Goal: Task Accomplishment & Management: Use online tool/utility

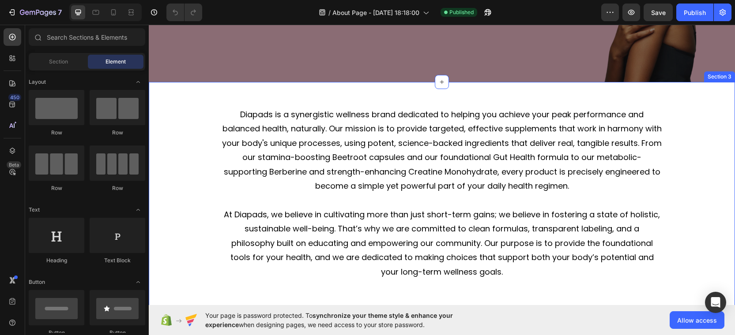
scroll to position [228, 0]
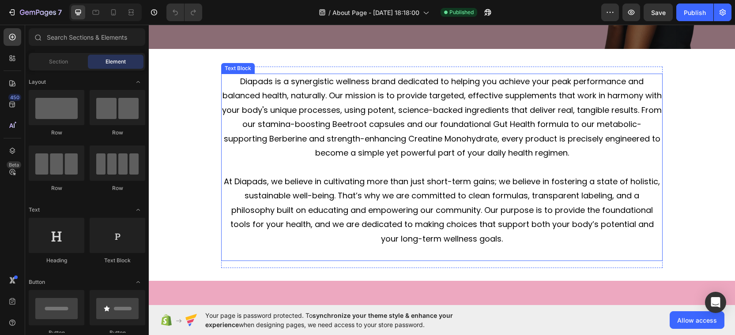
click at [229, 123] on p "Diapads is a synergistic wellness brand dedicated to helping you achieve your p…" at bounding box center [442, 118] width 440 height 86
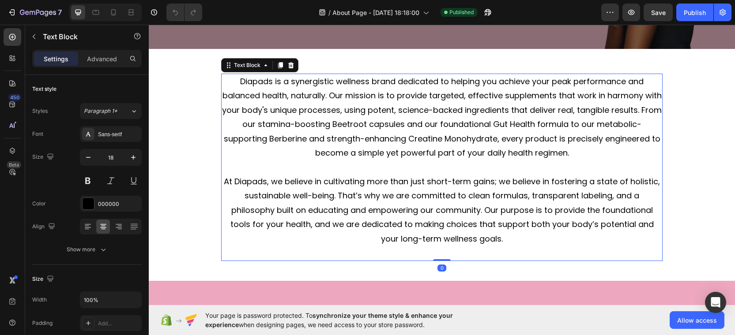
click at [229, 123] on p "Diapads is a synergistic wellness brand dedicated to helping you achieve your p…" at bounding box center [442, 118] width 440 height 86
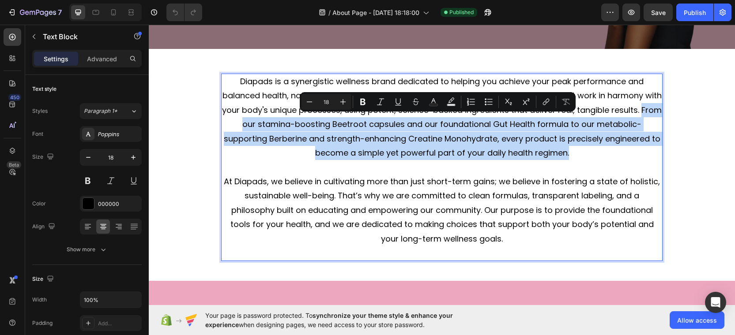
drag, startPoint x: 229, startPoint y: 123, endPoint x: 571, endPoint y: 152, distance: 342.9
click at [571, 152] on p "Diapads is a synergistic wellness brand dedicated to helping you achieve your p…" at bounding box center [442, 118] width 440 height 86
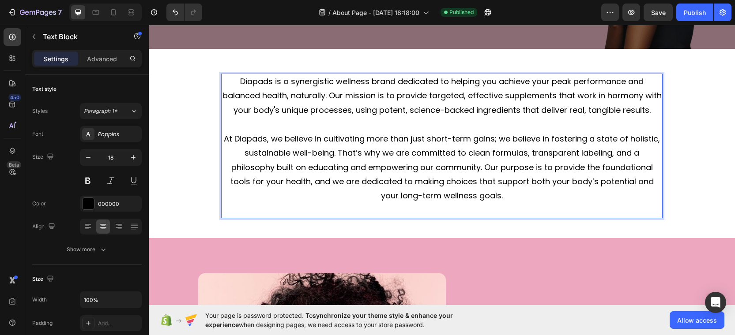
click at [482, 164] on p "At Diapads, we believe in cultivating more than just short-term gains; we belie…" at bounding box center [442, 168] width 440 height 72
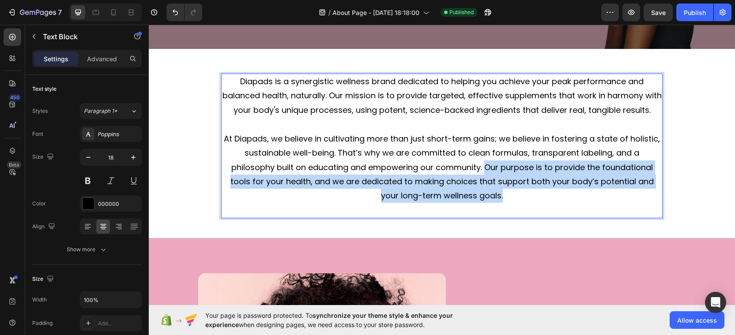
drag, startPoint x: 482, startPoint y: 164, endPoint x: 527, endPoint y: 189, distance: 51.8
click at [527, 189] on p "At Diapads, we believe in cultivating more than just short-term gains; we belie…" at bounding box center [442, 168] width 440 height 72
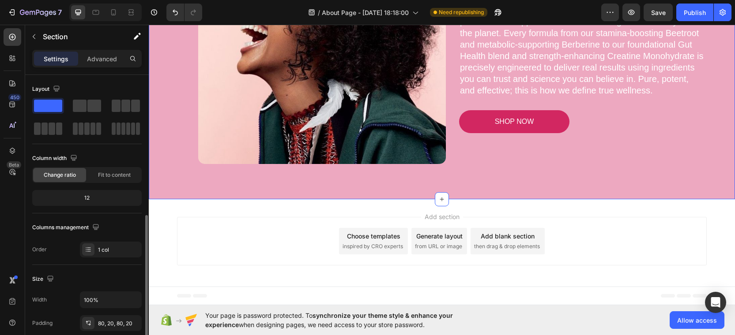
scroll to position [166, 0]
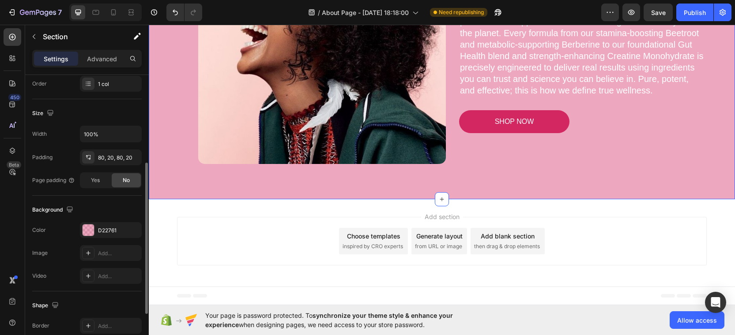
click at [113, 221] on div "Background The changes might be hidden by the video. Color D22761 Image Add... …" at bounding box center [86, 244] width 109 height 96
click at [110, 227] on div "D22761" at bounding box center [111, 231] width 26 height 8
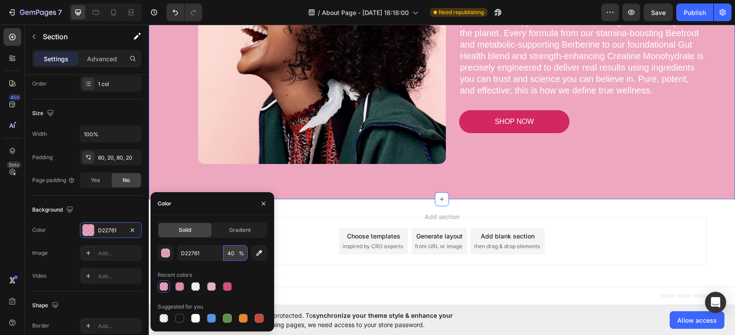
click at [233, 250] on input "40" at bounding box center [235, 253] width 24 height 16
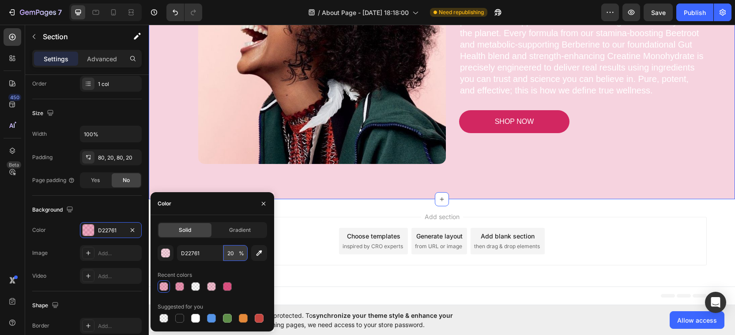
type input "2"
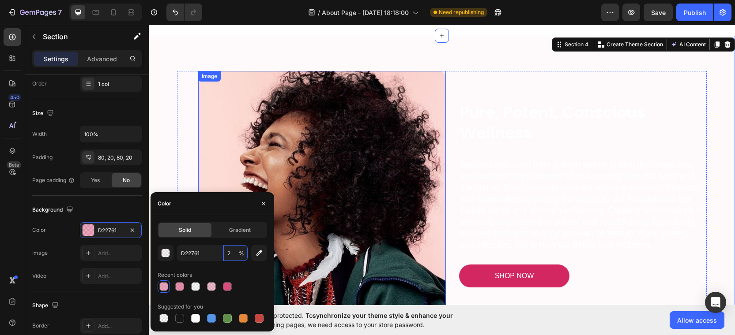
scroll to position [358, 0]
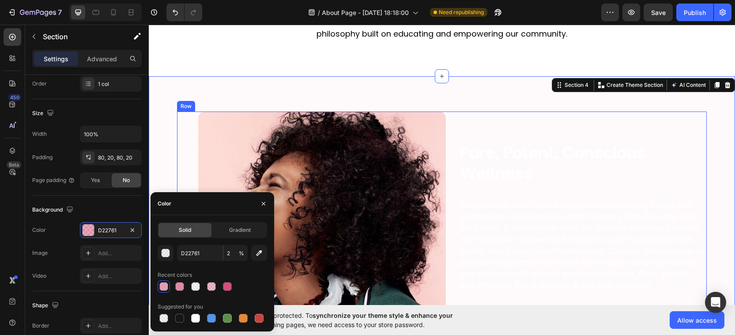
click at [552, 130] on div "Pure, Potent, Conscious Wellness Heading Diapads was born from a deep desire to…" at bounding box center [583, 236] width 248 height 248
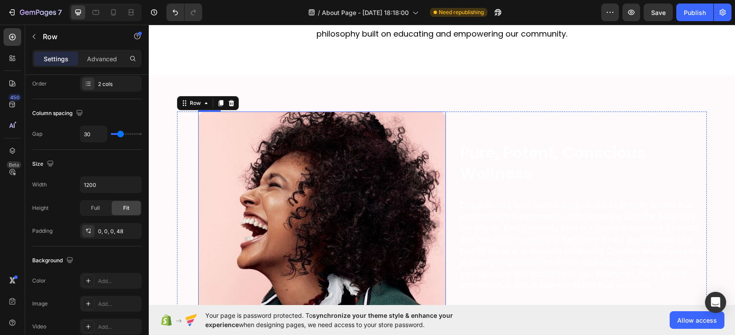
scroll to position [0, 0]
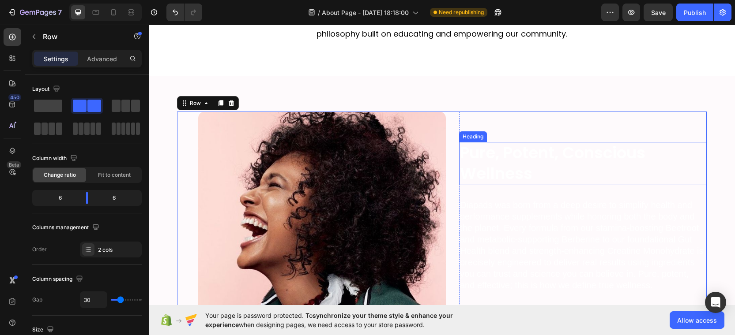
click at [569, 151] on h2 "Pure, Potent, Conscious Wellness" at bounding box center [583, 163] width 248 height 43
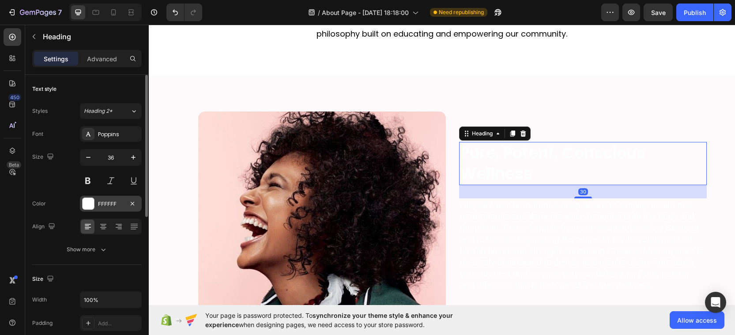
click at [120, 207] on div "FFFFFF" at bounding box center [111, 204] width 26 height 8
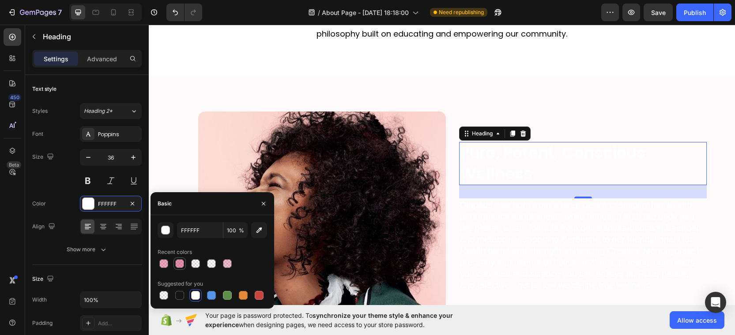
click at [174, 264] on div at bounding box center [179, 264] width 12 height 12
type input "D22761"
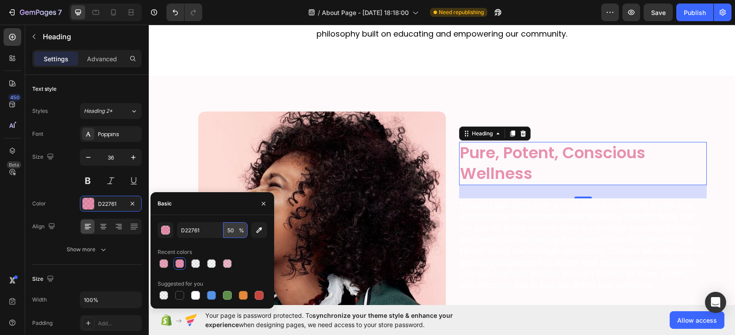
click at [235, 231] on input "50" at bounding box center [235, 230] width 24 height 16
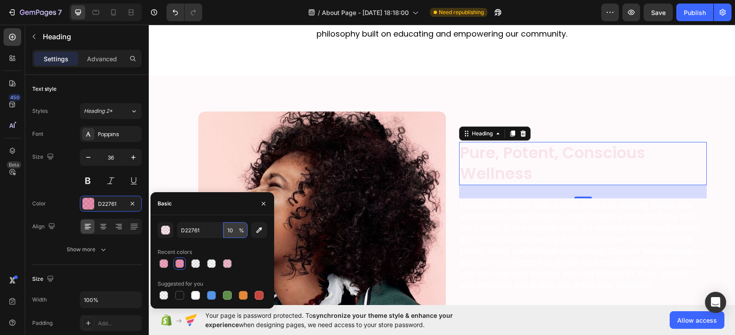
type input "100"
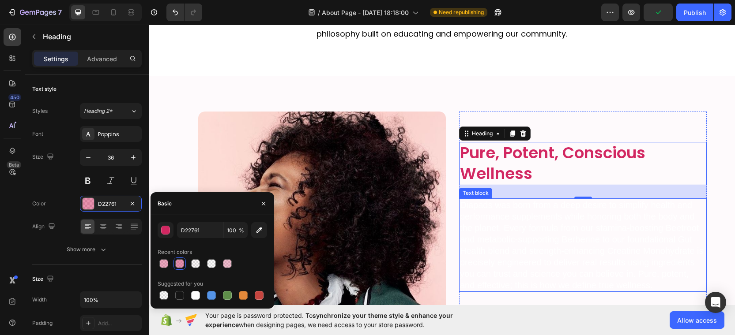
click at [590, 253] on p "Diapads was born from a deep desire to simplify health and performance suppleme…" at bounding box center [583, 246] width 246 height 92
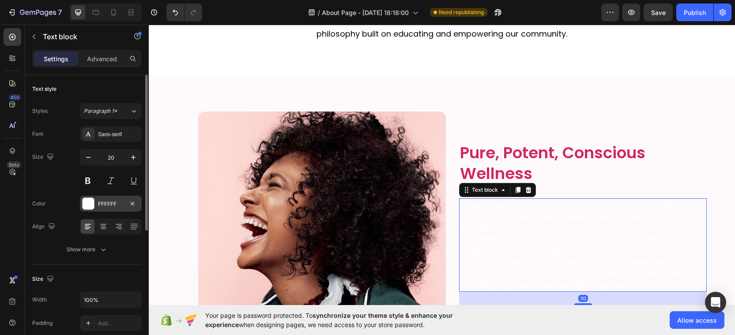
click at [119, 203] on div "FFFFFF" at bounding box center [111, 204] width 26 height 8
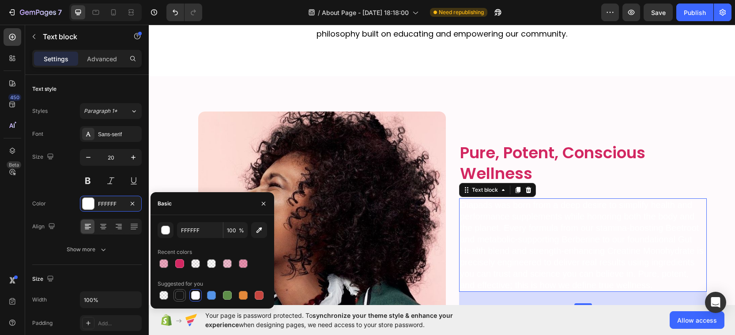
click at [175, 296] on div at bounding box center [179, 295] width 11 height 11
type input "151515"
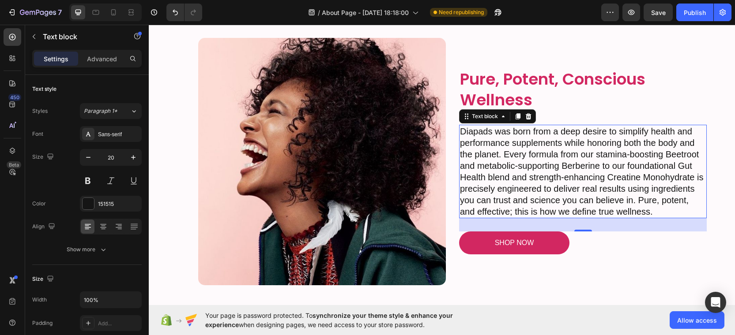
scroll to position [401, 0]
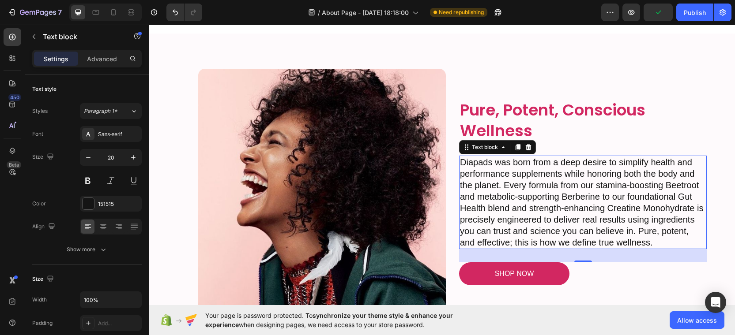
click at [632, 230] on p "Diapads was born from a deep desire to simplify health and performance suppleme…" at bounding box center [583, 203] width 246 height 92
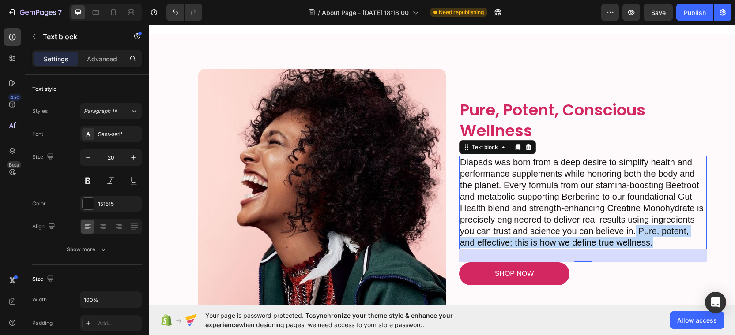
drag, startPoint x: 632, startPoint y: 230, endPoint x: 657, endPoint y: 239, distance: 26.4
click at [657, 239] on p "Diapads was born from a deep desire to simplify health and performance suppleme…" at bounding box center [583, 203] width 246 height 92
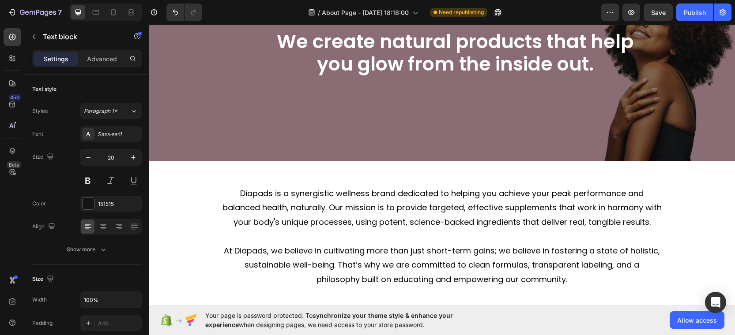
scroll to position [0, 0]
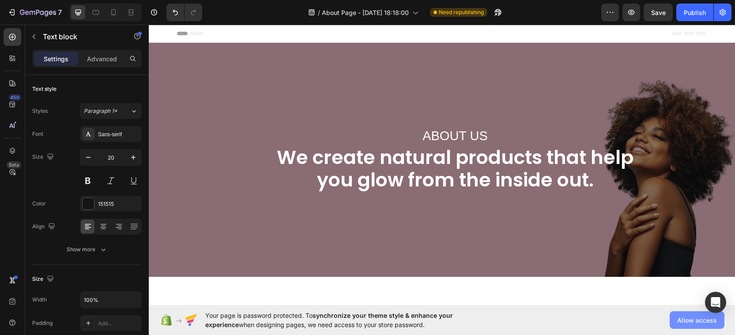
click at [678, 312] on button "Allow access" at bounding box center [697, 321] width 55 height 18
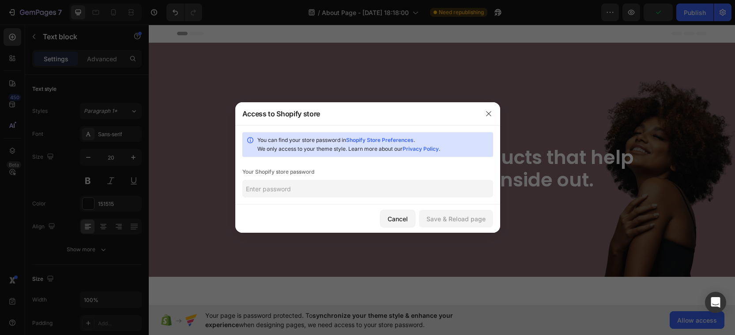
click at [400, 188] on input "text" at bounding box center [367, 189] width 251 height 18
type input "0000"
click at [431, 211] on button "Save & Reload page" at bounding box center [456, 219] width 74 height 18
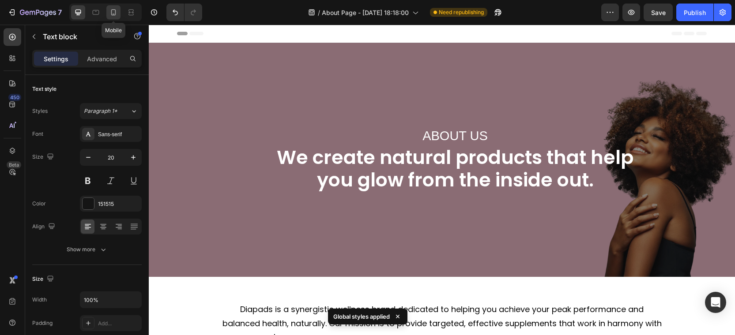
click at [111, 11] on icon at bounding box center [113, 12] width 5 height 6
type input "18"
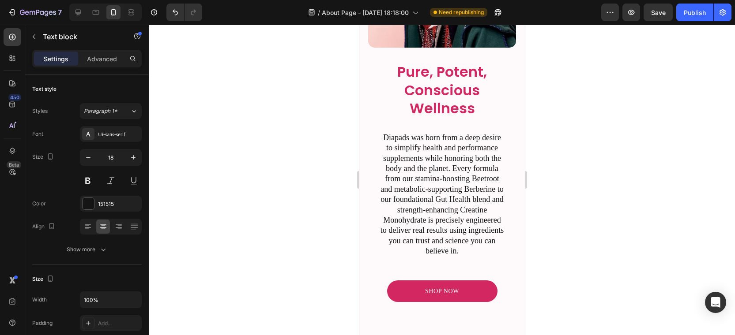
scroll to position [821, 0]
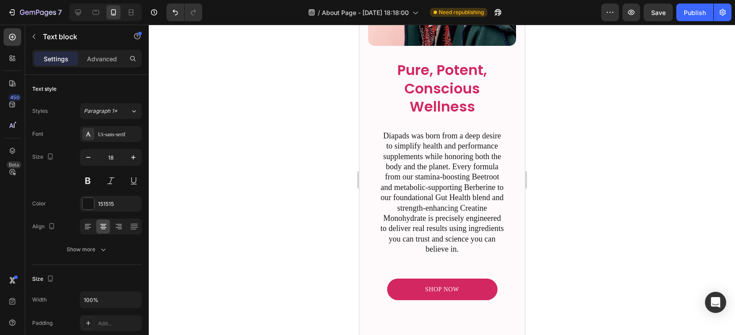
click at [487, 233] on p "Diapads was born from a deep desire to simplify health and performance suppleme…" at bounding box center [441, 193] width 125 height 124
click at [490, 233] on p "Diapads was born from a deep desire to simplify health and performance suppleme…" at bounding box center [441, 193] width 125 height 124
drag, startPoint x: 490, startPoint y: 233, endPoint x: 488, endPoint y: 252, distance: 18.6
click at [488, 252] on p "Diapads was born from a deep desire to simplify health and performance suppleme…" at bounding box center [441, 193] width 125 height 124
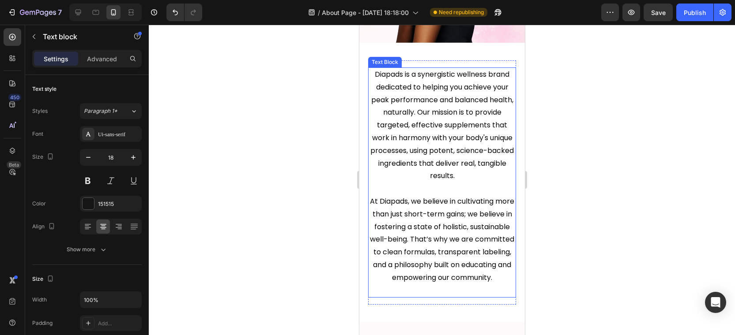
scroll to position [337, 0]
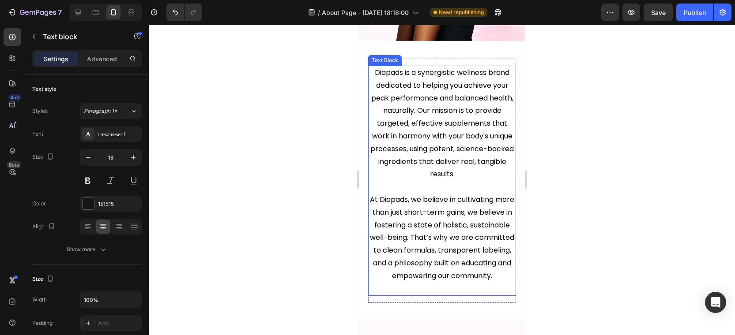
click at [456, 251] on p "At Diapads, we believe in cultivating more than just short-term gains; we belie…" at bounding box center [442, 238] width 146 height 89
drag, startPoint x: 456, startPoint y: 251, endPoint x: 484, endPoint y: 303, distance: 58.7
click at [484, 283] on p "At Diapads, we believe in cultivating more than just short-term gains; we belie…" at bounding box center [442, 238] width 146 height 89
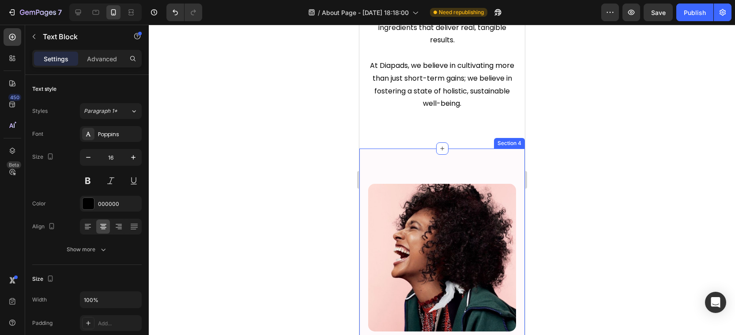
scroll to position [464, 0]
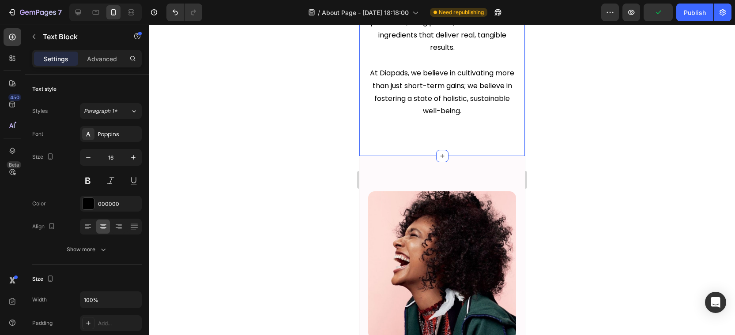
click at [448, 156] on div "Diapads is a synergistic wellness brand dedicated to helping you achieve your p…" at bounding box center [442, 35] width 166 height 242
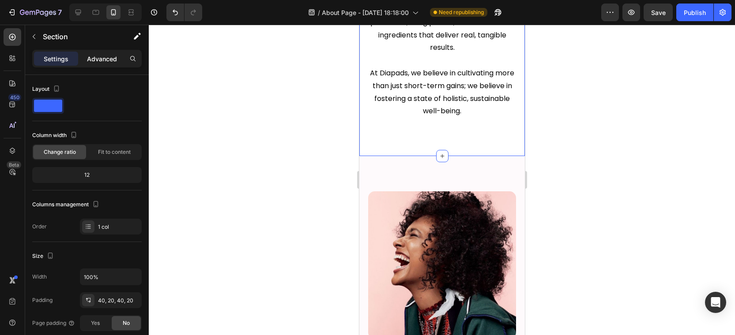
click at [113, 64] on div "Advanced" at bounding box center [102, 59] width 44 height 14
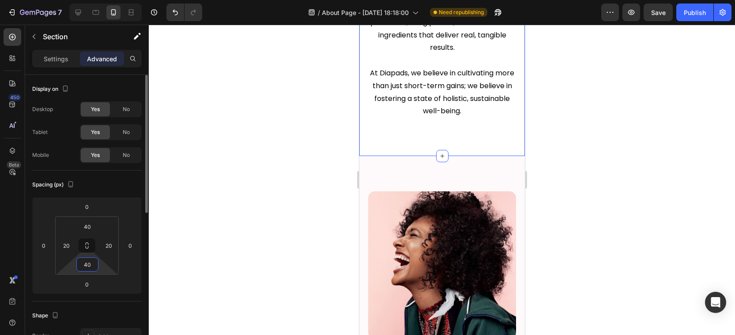
click at [94, 262] on input "40" at bounding box center [88, 264] width 18 height 13
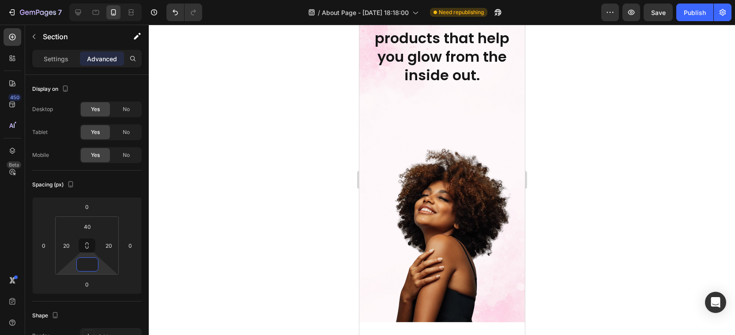
scroll to position [0, 0]
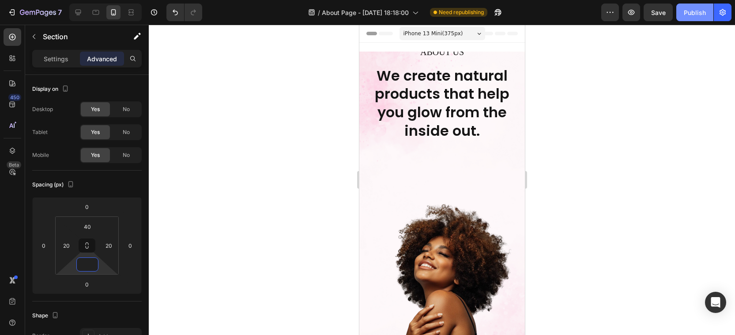
type input "0"
click at [698, 16] on div "Publish" at bounding box center [695, 12] width 22 height 9
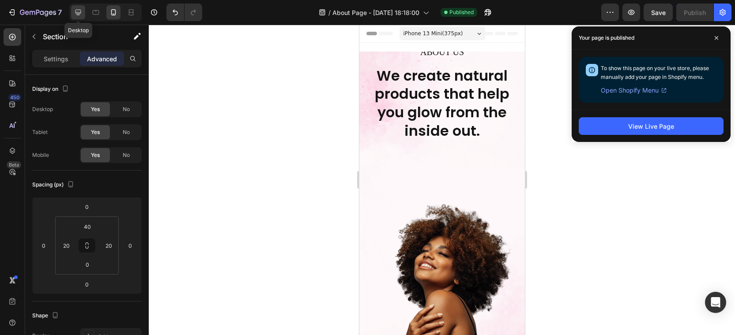
click at [81, 15] on icon at bounding box center [78, 12] width 9 height 9
type input "0"
type input "29"
type input "0"
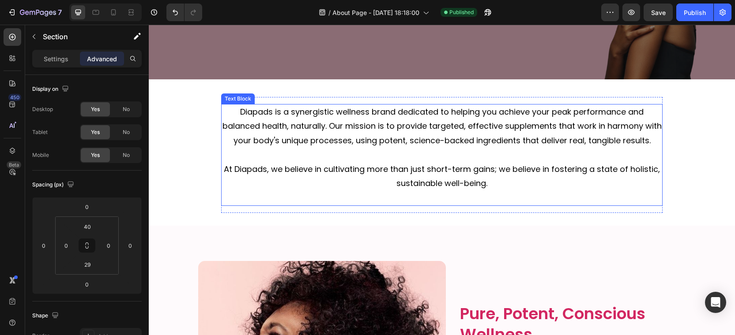
scroll to position [109, 0]
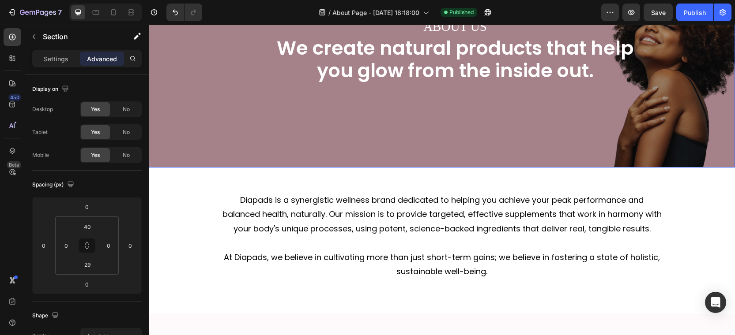
click at [220, 151] on div "Overlay" at bounding box center [442, 50] width 586 height 234
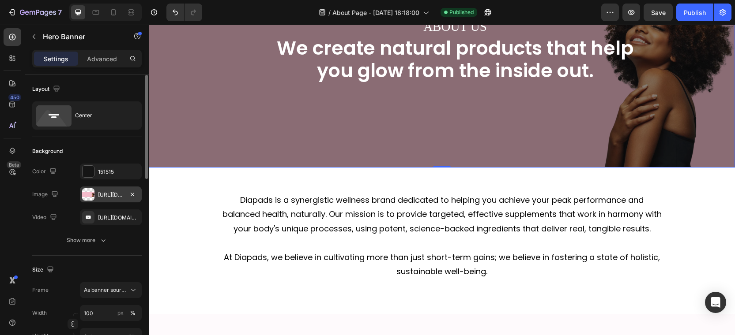
click at [114, 192] on div "https://cdn.shopify.com/s/files/1/0787/1620/7344/files/gempages_581797582632649…" at bounding box center [111, 195] width 26 height 8
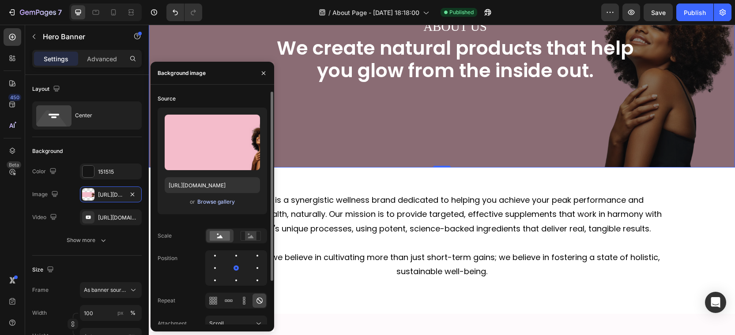
click at [219, 204] on div "Browse gallery" at bounding box center [216, 202] width 38 height 8
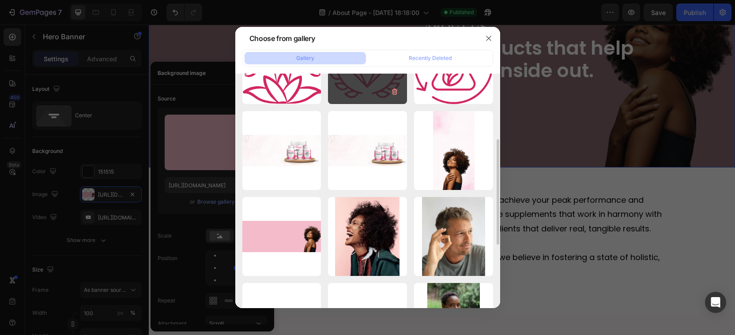
scroll to position [143, 0]
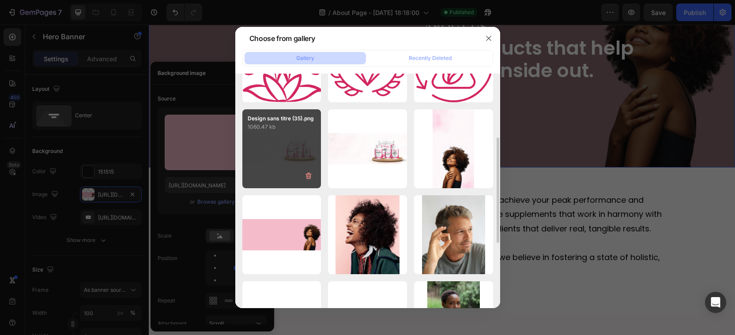
click at [299, 158] on div "Design sans titre (35).png 1060.47 kb" at bounding box center [281, 148] width 79 height 79
type input "https://cdn.shopify.com/s/files/1/0787/1620/7344/files/gempages_581797582632649…"
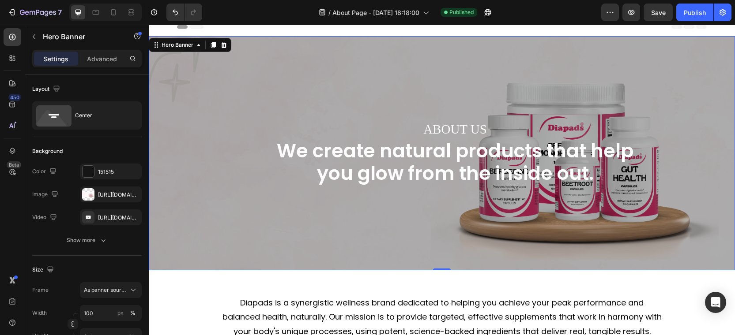
scroll to position [0, 0]
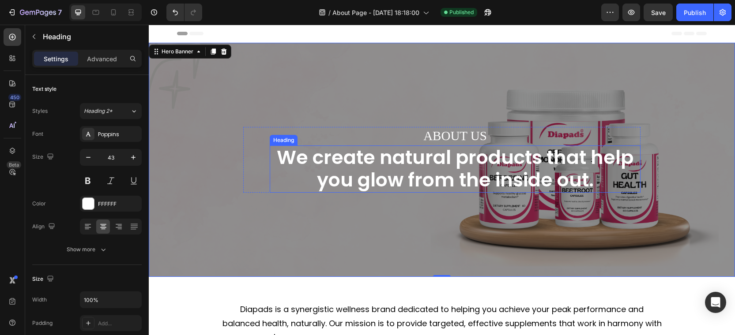
click at [430, 179] on h2 "We create natural products that help you glow from the inside out." at bounding box center [455, 169] width 371 height 47
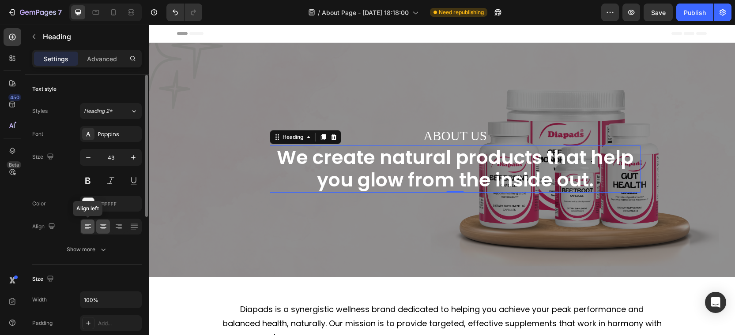
click at [88, 222] on icon at bounding box center [87, 226] width 9 height 9
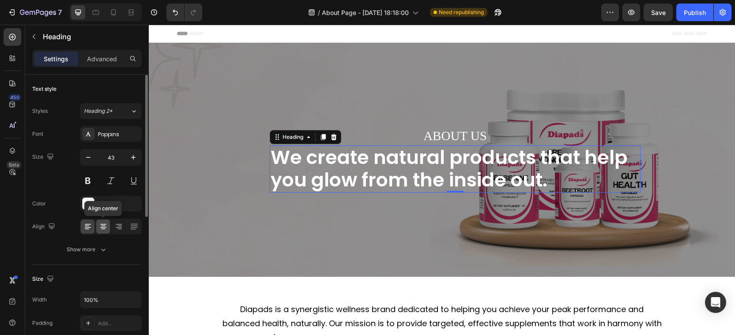
click at [105, 226] on icon at bounding box center [103, 226] width 4 height 1
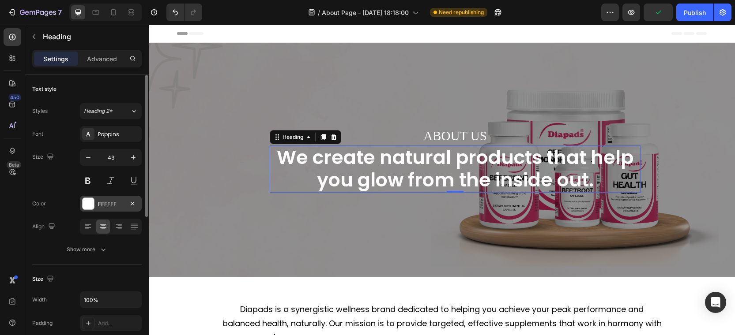
click at [102, 198] on div "FFFFFF" at bounding box center [111, 204] width 62 height 16
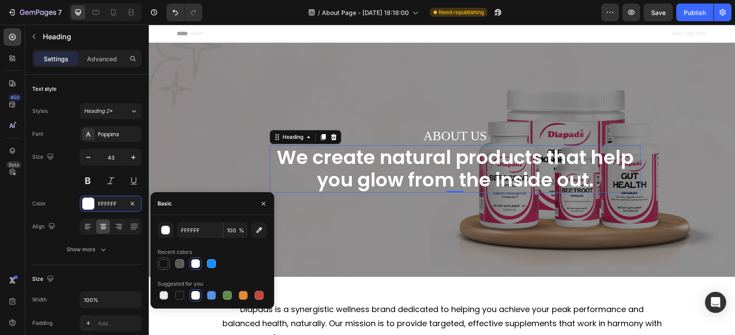
click at [169, 263] on div at bounding box center [163, 264] width 11 height 11
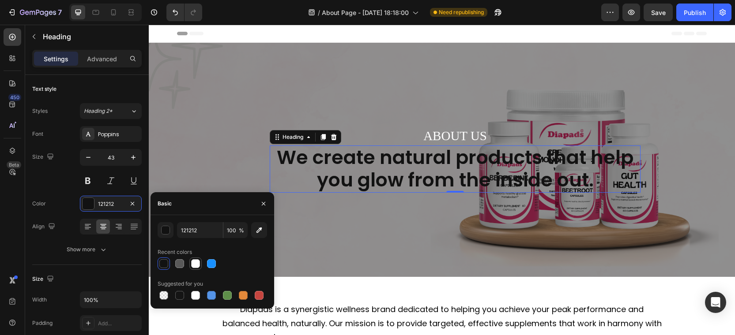
click at [195, 264] on div at bounding box center [195, 264] width 9 height 9
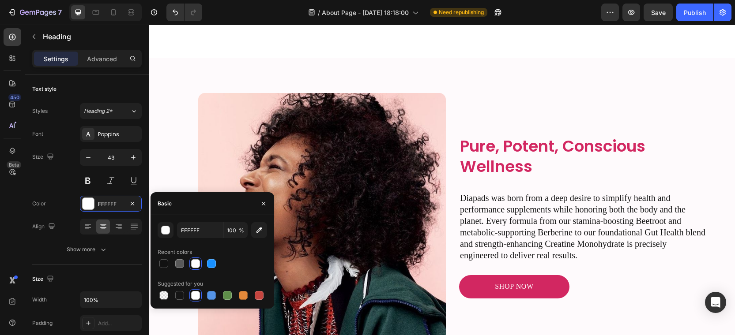
scroll to position [364, 0]
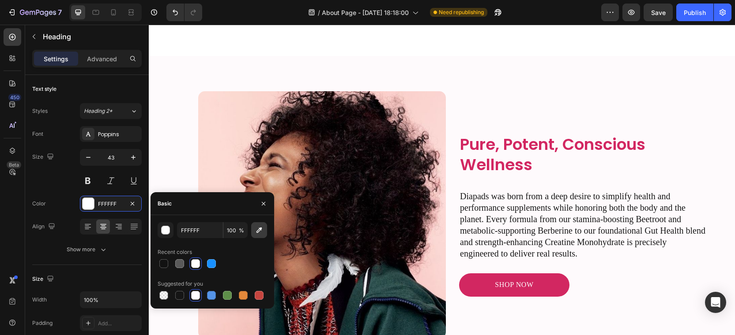
click at [264, 229] on button "button" at bounding box center [259, 230] width 16 height 16
type input "D22761"
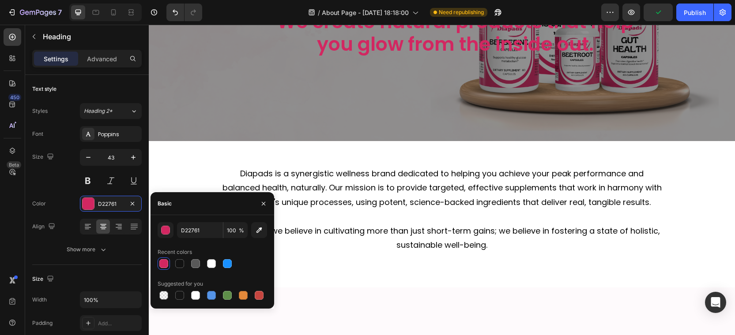
scroll to position [17, 0]
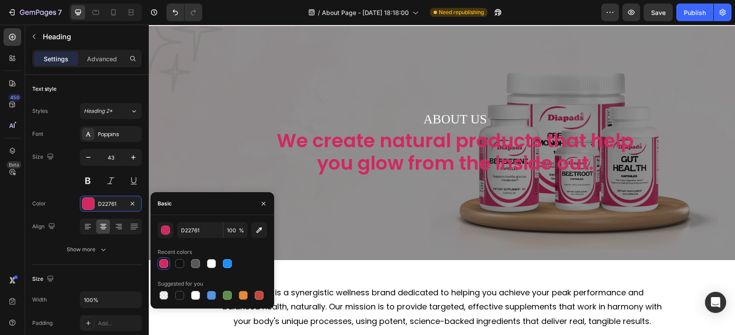
type input "FFFFFF"
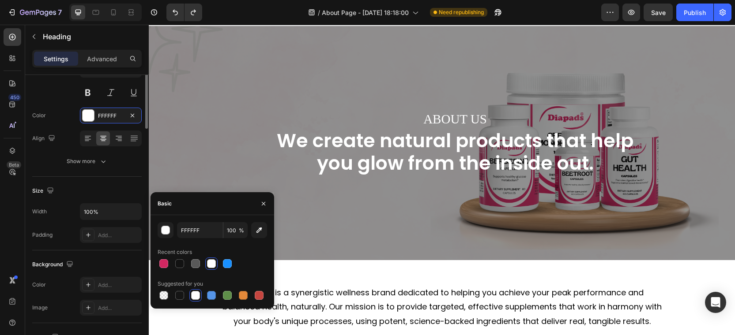
scroll to position [0, 0]
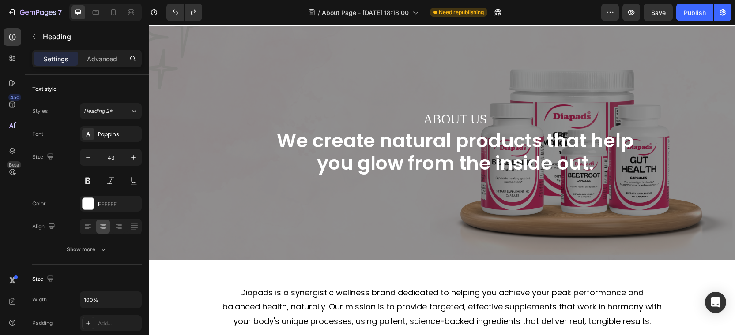
click at [363, 142] on div "ABOUT US Text Block We create natural products that help you glow from the insi…" at bounding box center [455, 143] width 371 height 66
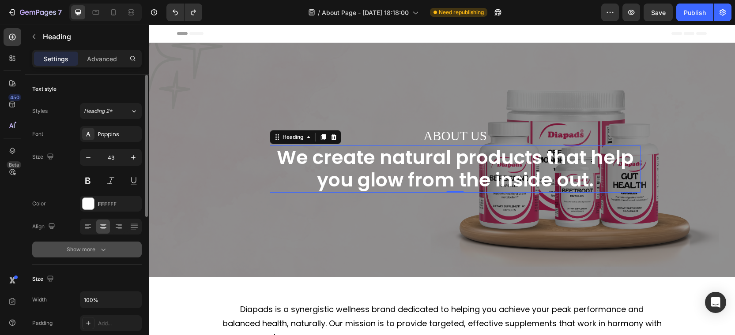
click at [99, 248] on icon "button" at bounding box center [103, 249] width 9 height 9
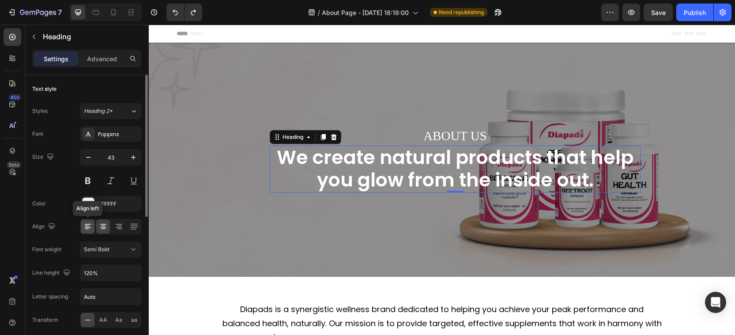
click at [83, 228] on icon at bounding box center [87, 226] width 9 height 9
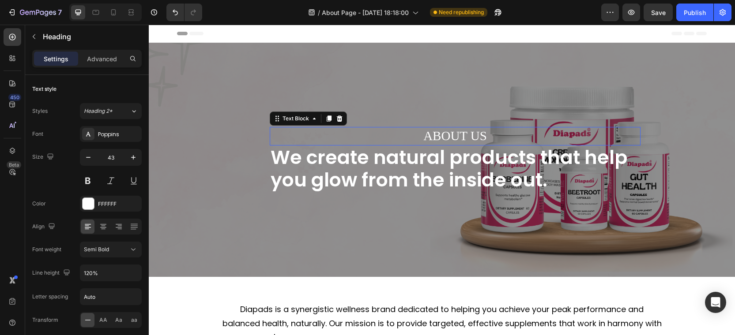
click at [358, 133] on p "ABOUT US" at bounding box center [455, 136] width 369 height 17
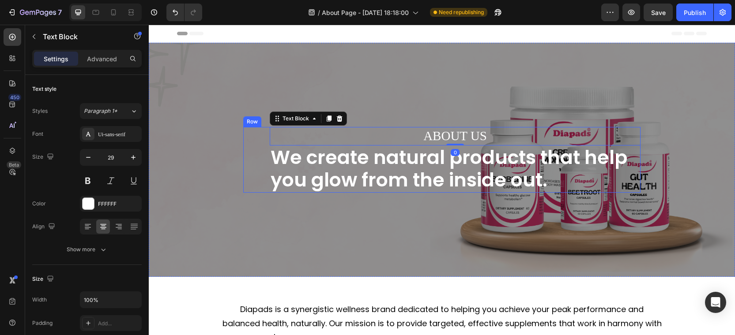
click at [254, 148] on div "ABOUT US Text Block 0 We create natural products that help you glow from the in…" at bounding box center [441, 160] width 397 height 66
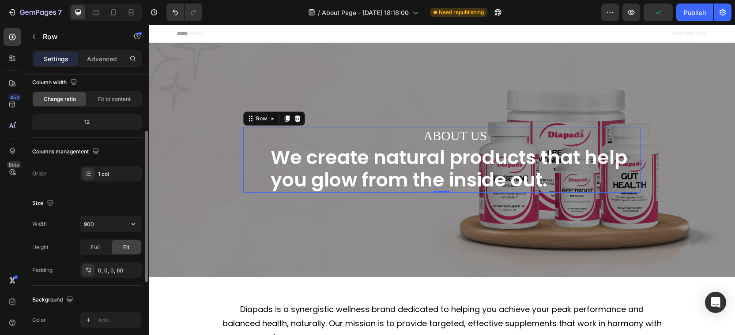
scroll to position [105, 0]
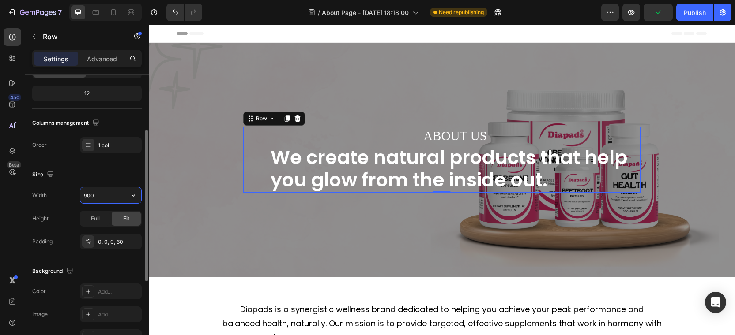
click at [104, 198] on input "900" at bounding box center [110, 196] width 61 height 16
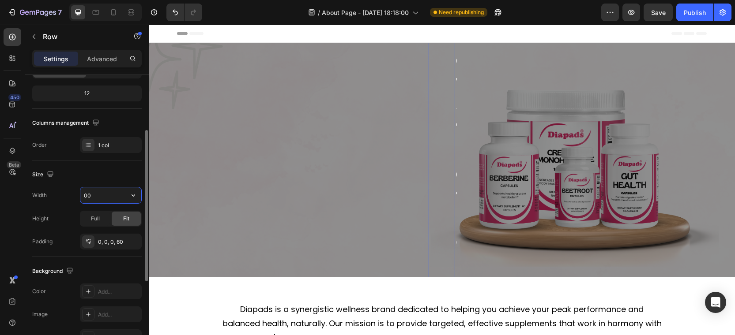
type input "600"
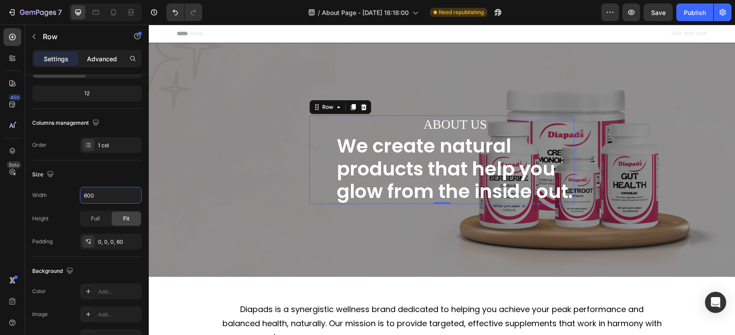
click at [115, 57] on p "Advanced" at bounding box center [102, 58] width 30 height 9
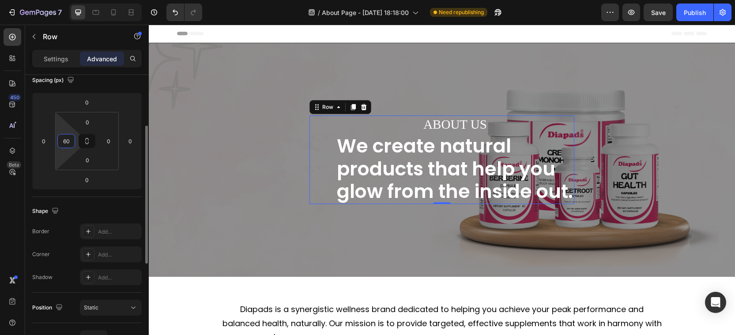
click at [71, 142] on input "60" at bounding box center [66, 141] width 13 height 13
click at [71, 142] on input at bounding box center [66, 141] width 13 height 13
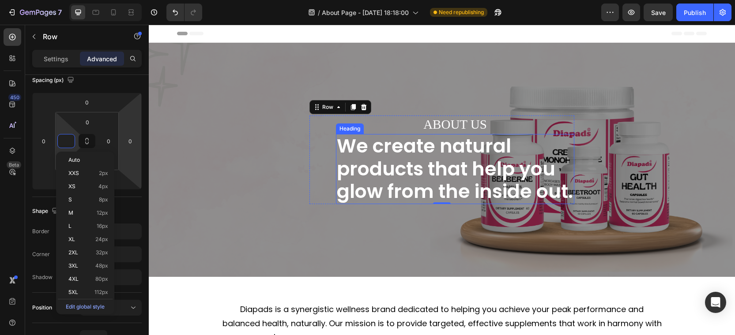
click at [339, 140] on p "We create natural products that help you glow from the inside out." at bounding box center [455, 169] width 237 height 68
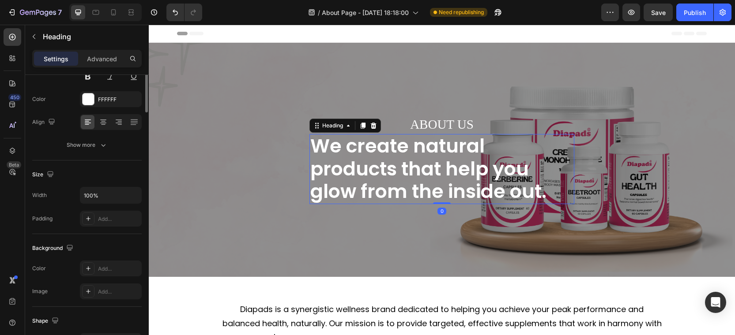
scroll to position [0, 0]
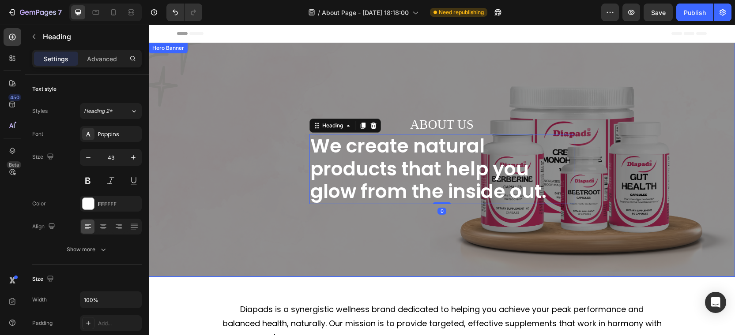
click at [292, 163] on div "ABOUT US Text Block We create natural products that help you glow from the insi…" at bounding box center [442, 160] width 516 height 88
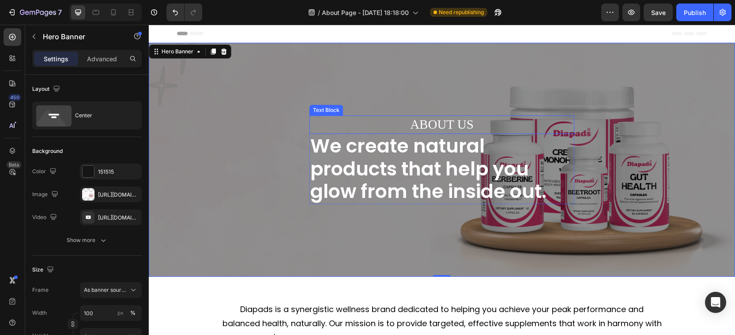
click at [349, 124] on p "ABOUT US" at bounding box center [441, 125] width 263 height 17
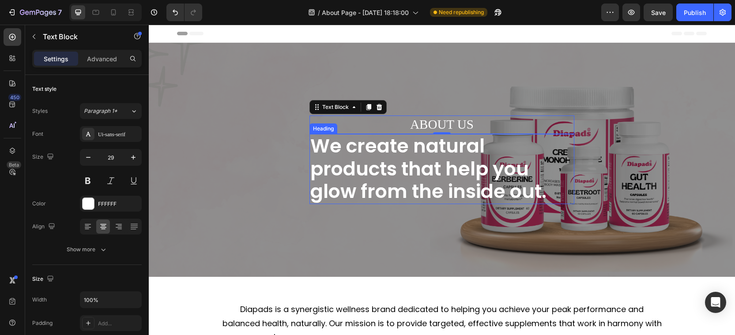
click at [310, 153] on p "We create natural products that help you glow from the inside out." at bounding box center [441, 169] width 263 height 68
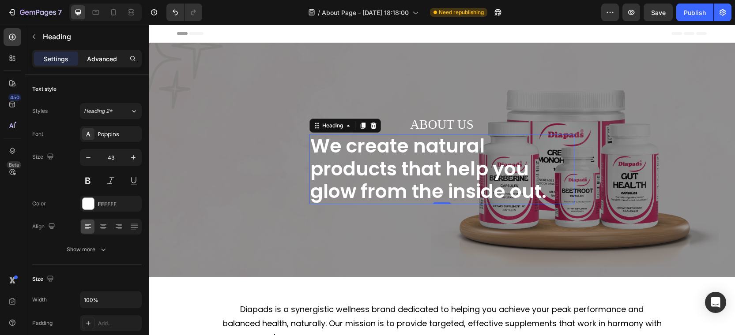
click at [105, 61] on p "Advanced" at bounding box center [102, 58] width 30 height 9
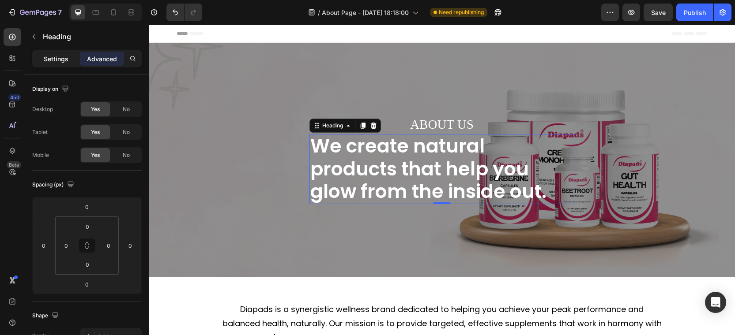
click at [64, 58] on p "Settings" at bounding box center [56, 58] width 25 height 9
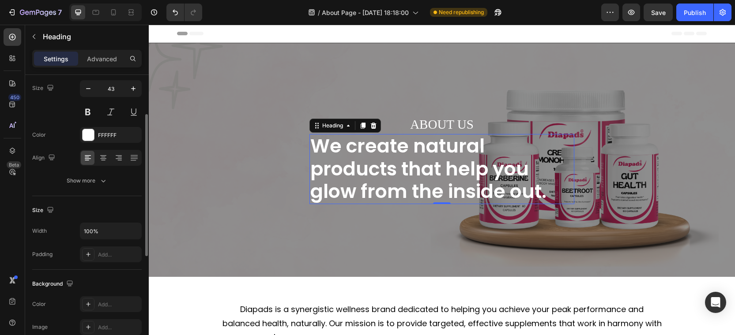
scroll to position [72, 0]
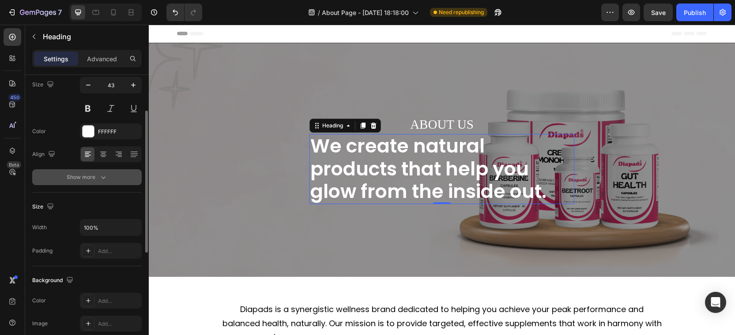
click at [84, 180] on div "Show more" at bounding box center [87, 177] width 41 height 9
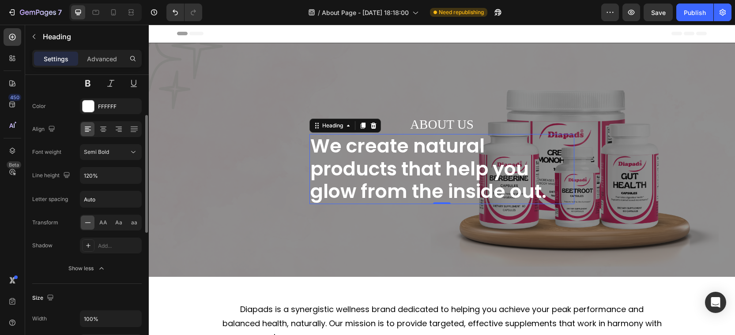
scroll to position [60, 0]
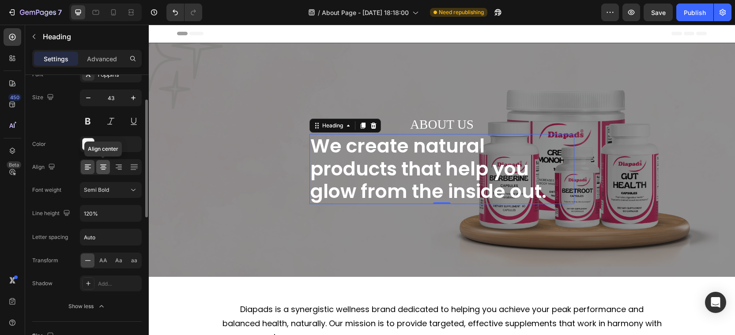
click at [105, 169] on icon at bounding box center [103, 167] width 9 height 9
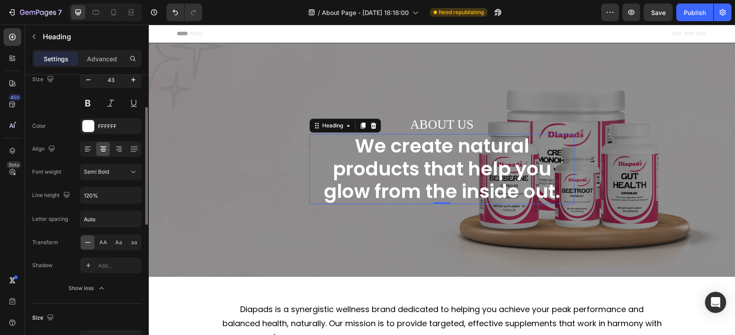
scroll to position [0, 0]
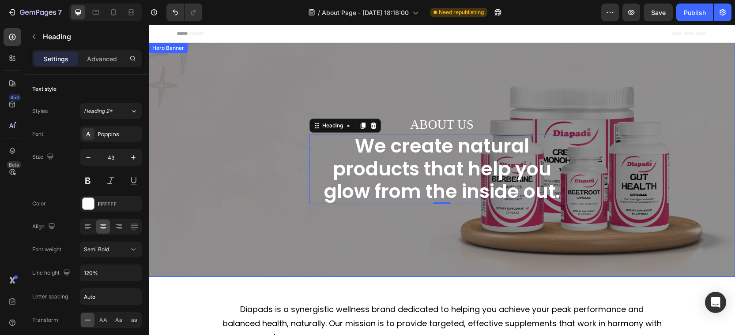
click at [224, 191] on div "ABOUT US Text Block We create natural products that help you glow from the insi…" at bounding box center [442, 160] width 516 height 88
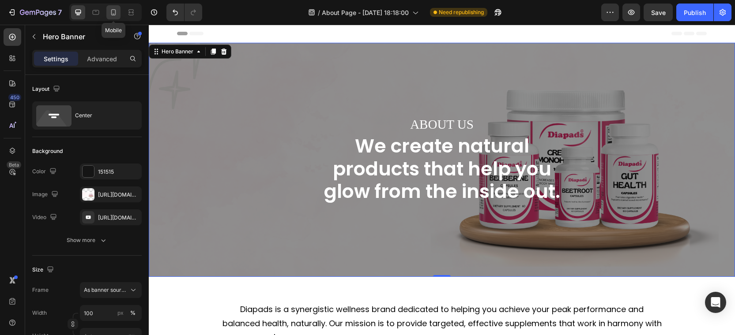
click at [119, 12] on div at bounding box center [113, 12] width 14 height 14
type input "100%"
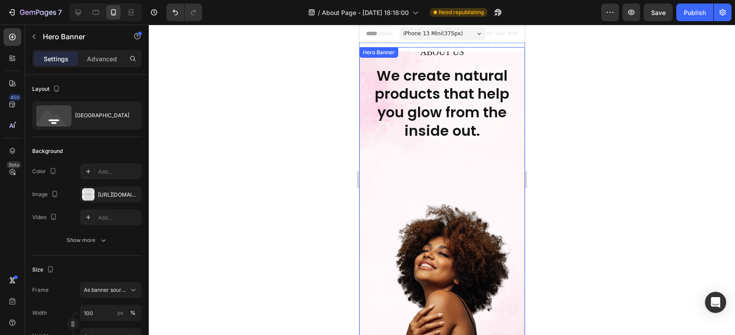
click at [377, 200] on div "ABOUT US Text Block We create natural products that help you glow from the insi…" at bounding box center [441, 214] width 151 height 339
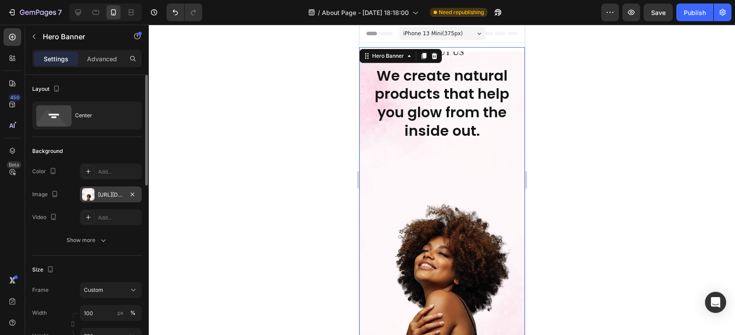
click at [110, 195] on div "https://cdn.shopify.com/s/files/1/0787/1620/7344/files/gempages_581797582632649…" at bounding box center [111, 195] width 26 height 8
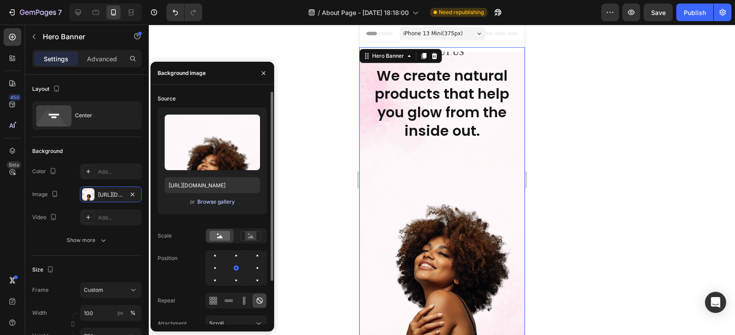
click at [228, 203] on div "Browse gallery" at bounding box center [216, 202] width 38 height 8
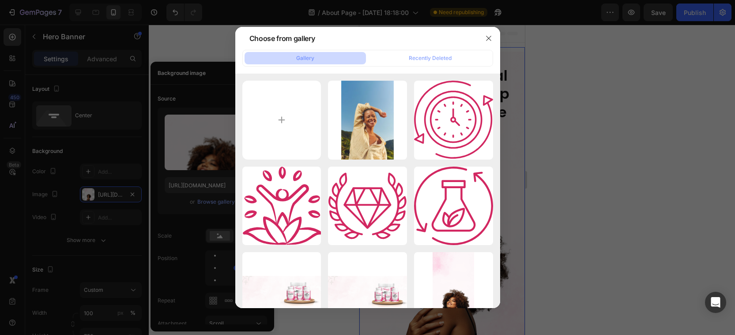
click at [619, 135] on div at bounding box center [367, 167] width 735 height 335
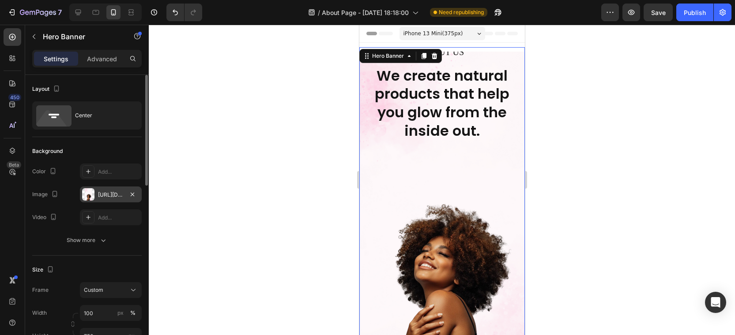
click at [108, 193] on div "https://cdn.shopify.com/s/files/1/0787/1620/7344/files/gempages_581797582632649…" at bounding box center [111, 195] width 26 height 8
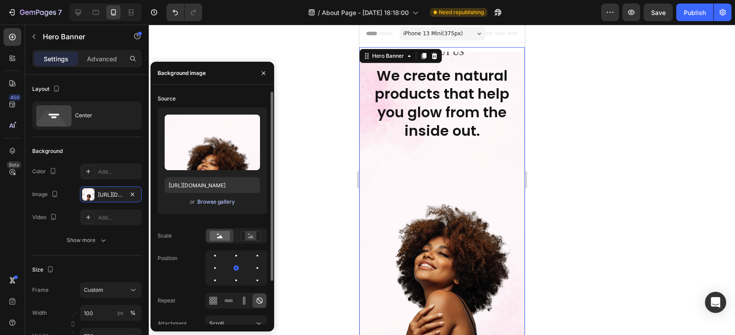
click at [217, 198] on div "Browse gallery" at bounding box center [216, 202] width 38 height 8
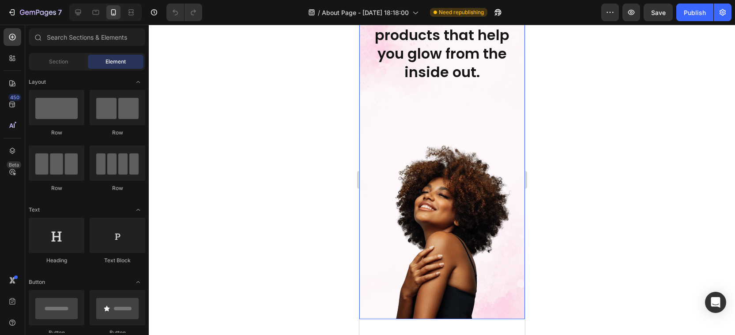
scroll to position [103, 0]
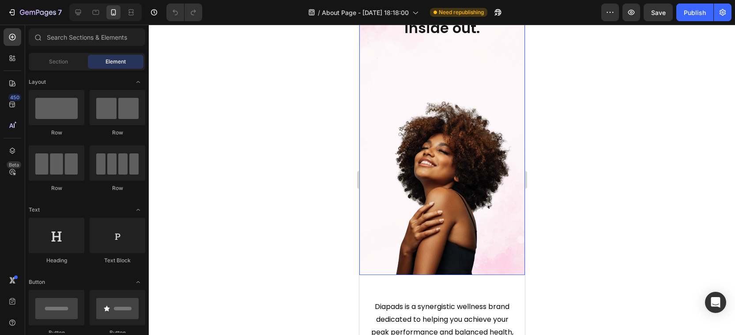
click at [378, 218] on div "ABOUT US Text Block We create natural products that help you glow from the insi…" at bounding box center [441, 112] width 151 height 339
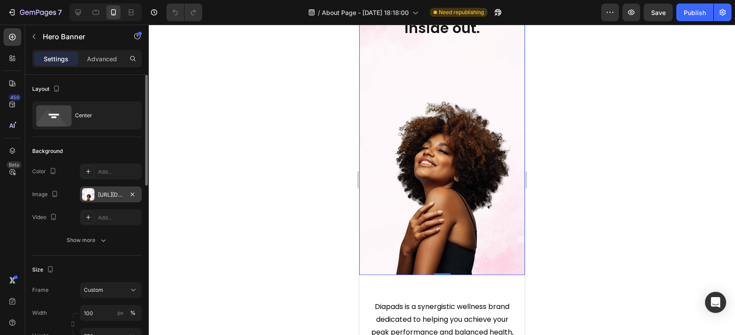
click at [105, 195] on div "https://cdn.shopify.com/s/files/1/0787/1620/7344/files/gempages_581797582632649…" at bounding box center [111, 195] width 26 height 8
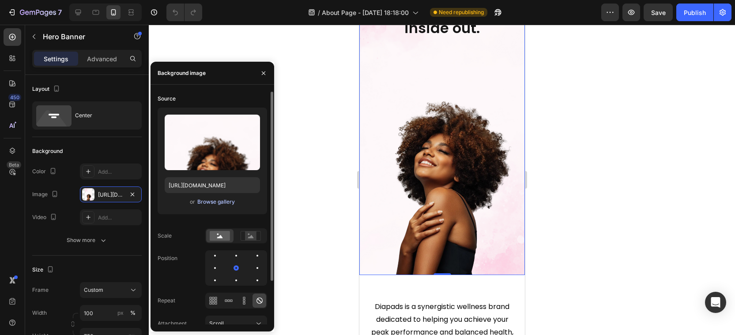
click at [218, 200] on div "Browse gallery" at bounding box center [216, 202] width 38 height 8
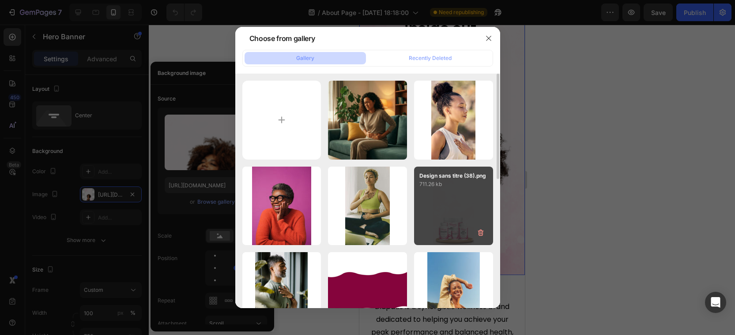
click at [443, 222] on div "Design sans titre (38).png 711.26 kb" at bounding box center [453, 206] width 79 height 79
type input "https://cdn.shopify.com/s/files/1/0787/1620/7344/files/gempages_581797582632649…"
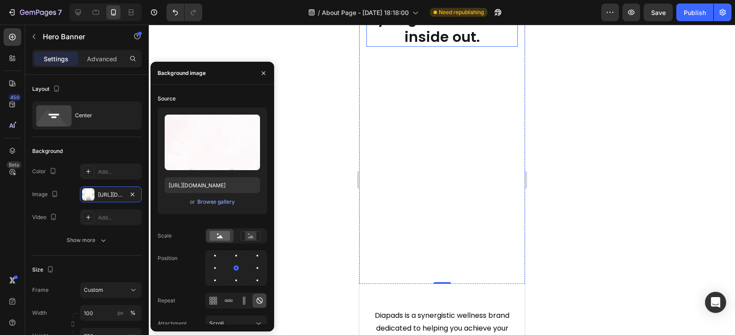
scroll to position [41, 0]
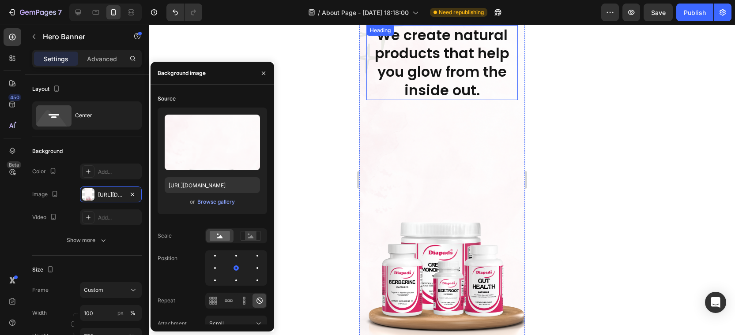
click at [485, 90] on h2 "We create natural products that help you glow from the inside out." at bounding box center [441, 62] width 151 height 75
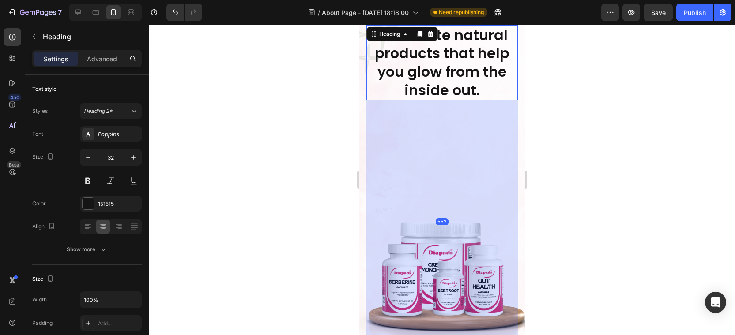
scroll to position [90, 0]
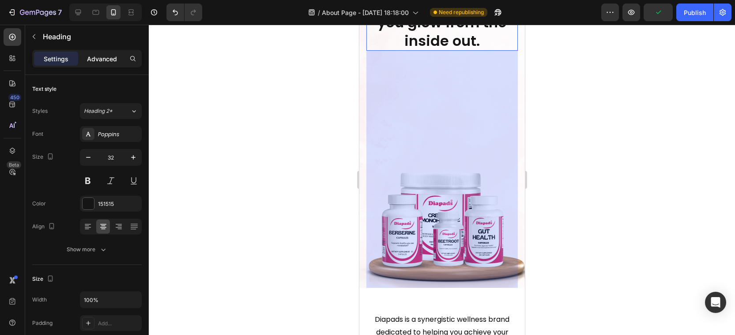
click at [103, 57] on p "Advanced" at bounding box center [102, 58] width 30 height 9
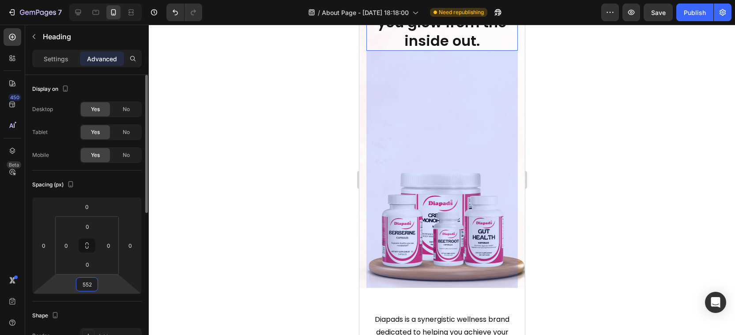
click at [95, 289] on input "552" at bounding box center [87, 284] width 18 height 13
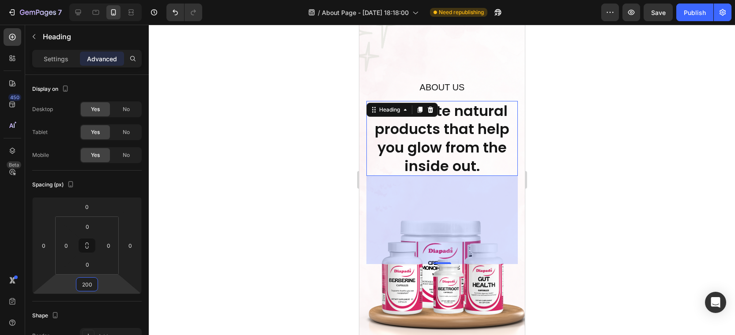
scroll to position [44, 0]
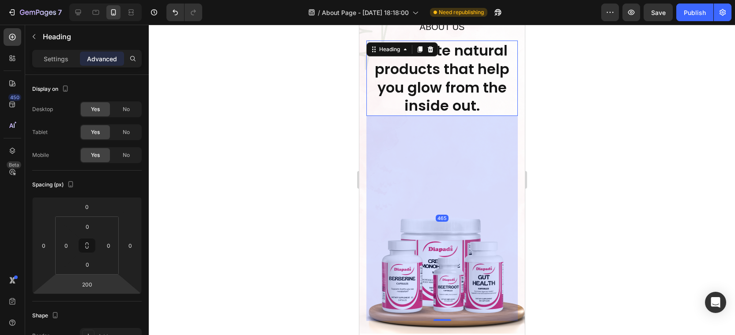
drag, startPoint x: 436, startPoint y: 261, endPoint x: 437, endPoint y: 378, distance: 117.0
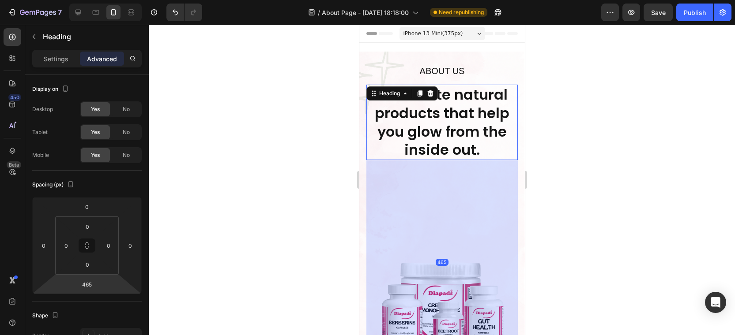
scroll to position [79, 0]
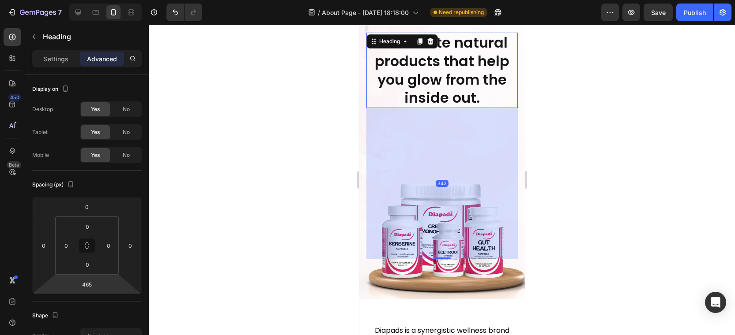
drag, startPoint x: 437, startPoint y: 286, endPoint x: 437, endPoint y: 232, distance: 53.9
click at [437, 108] on div "343" at bounding box center [441, 108] width 151 height 0
type input "343"
click at [418, 279] on div "Background Image" at bounding box center [442, 136] width 166 height 327
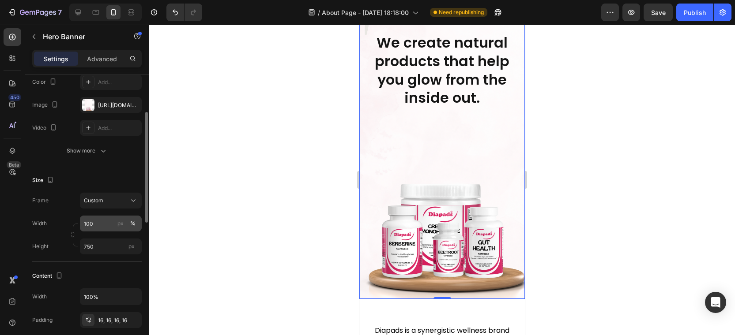
scroll to position [91, 0]
click at [105, 245] on input "750" at bounding box center [111, 245] width 62 height 16
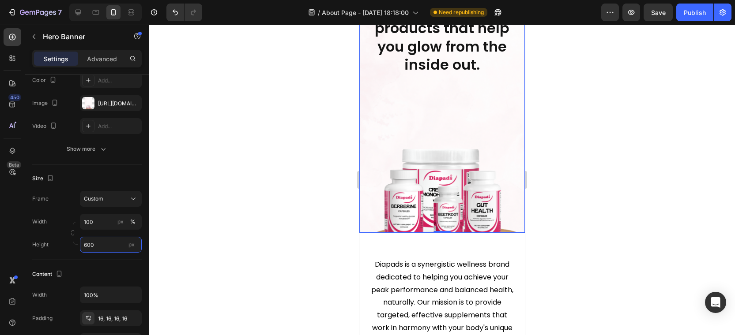
scroll to position [0, 0]
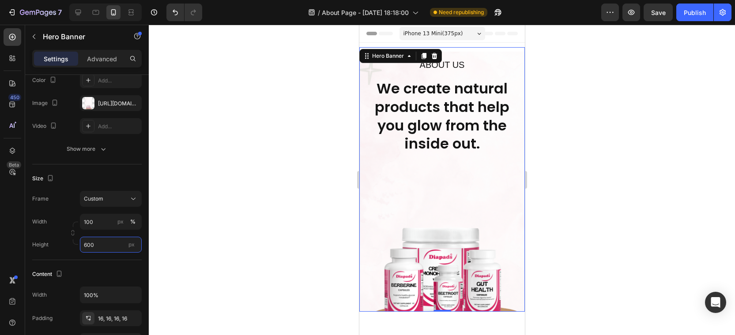
type input "600"
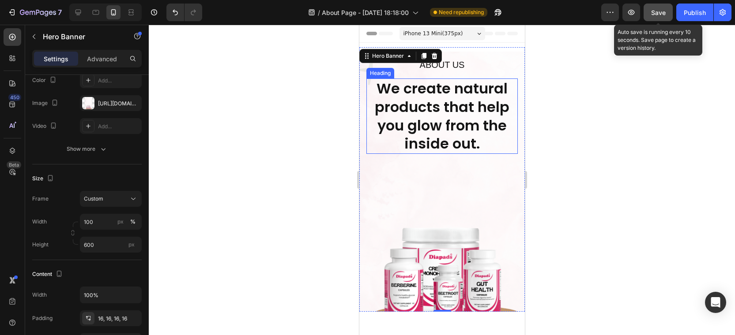
click at [654, 9] on span "Save" at bounding box center [658, 13] width 15 height 8
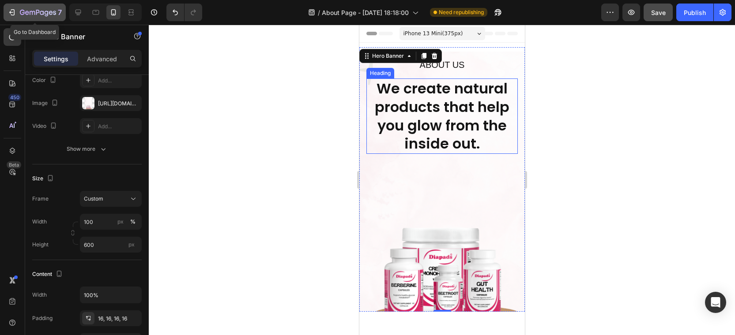
click at [54, 8] on div "7" at bounding box center [41, 12] width 42 height 11
